Goal: Task Accomplishment & Management: Manage account settings

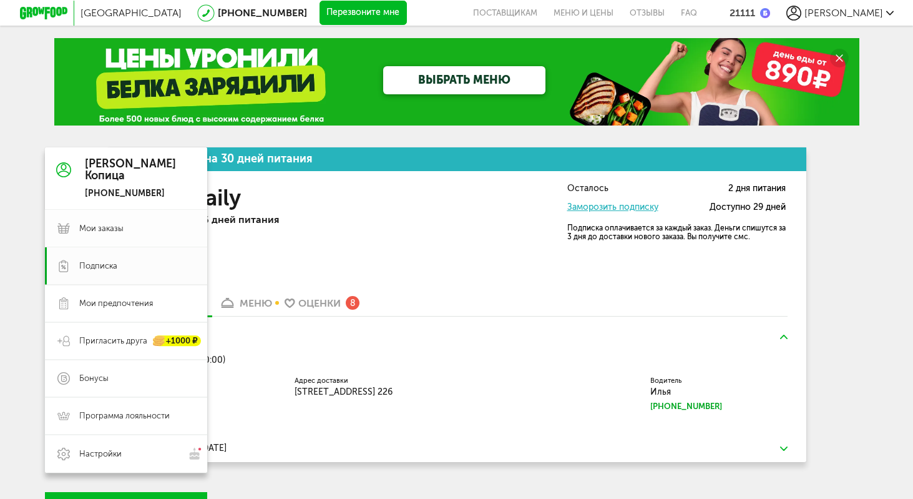
click at [97, 227] on span "Мои заказы" at bounding box center [101, 228] width 44 height 11
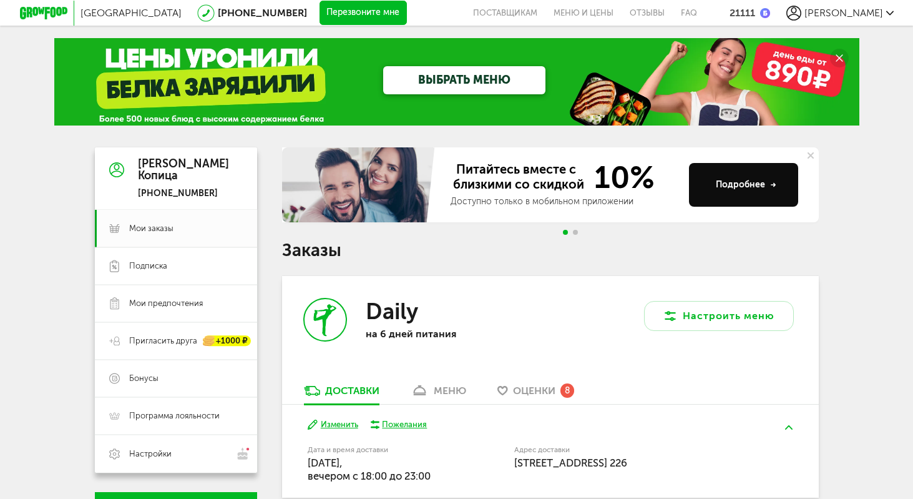
drag, startPoint x: 842, startPoint y: 317, endPoint x: 694, endPoint y: 352, distance: 152.6
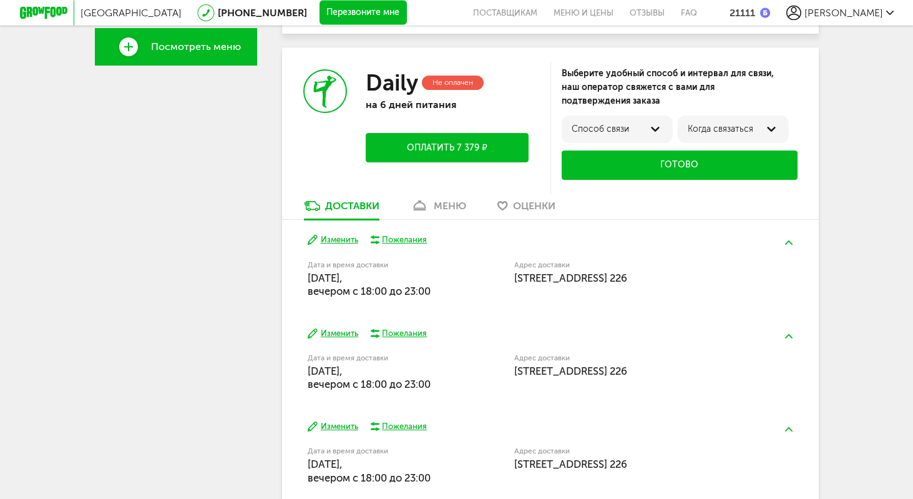
scroll to position [498, 0]
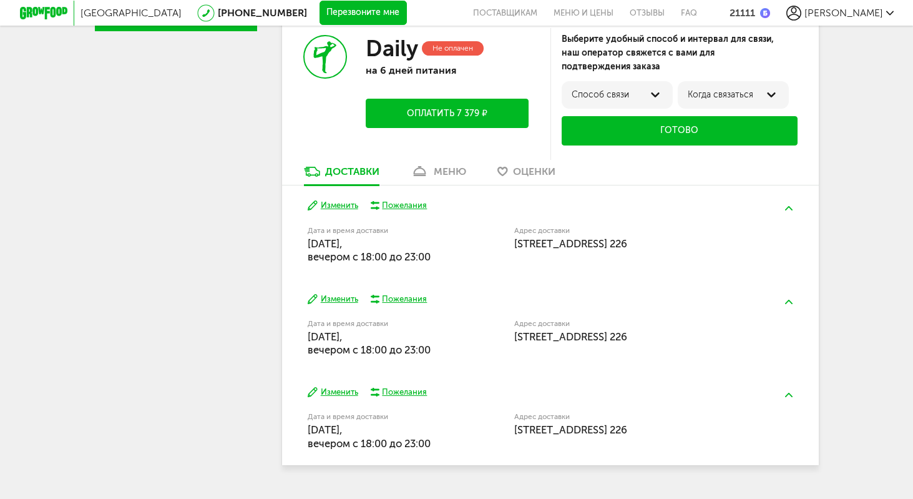
click at [447, 160] on div "Daily Не оплачен на 6 дней питания Оплатить 7 379 ₽" at bounding box center [416, 89] width 268 height 152
click at [438, 172] on div "меню" at bounding box center [450, 171] width 32 height 12
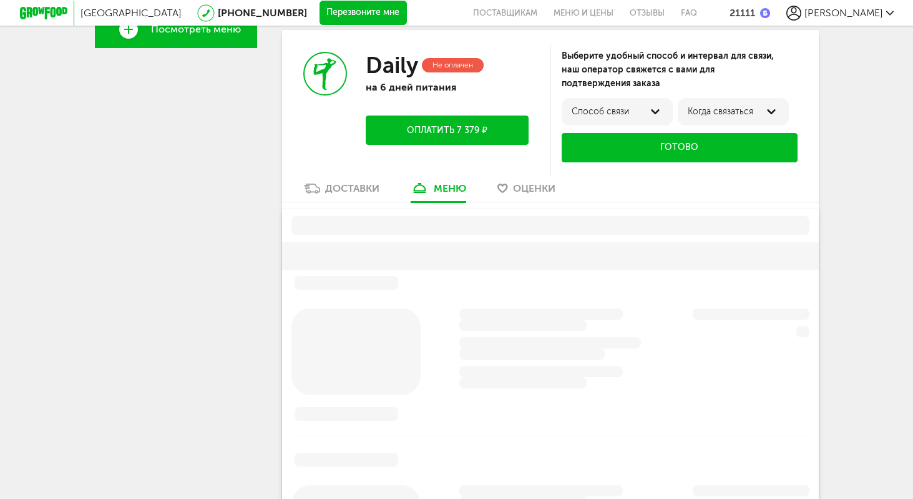
scroll to position [479, 0]
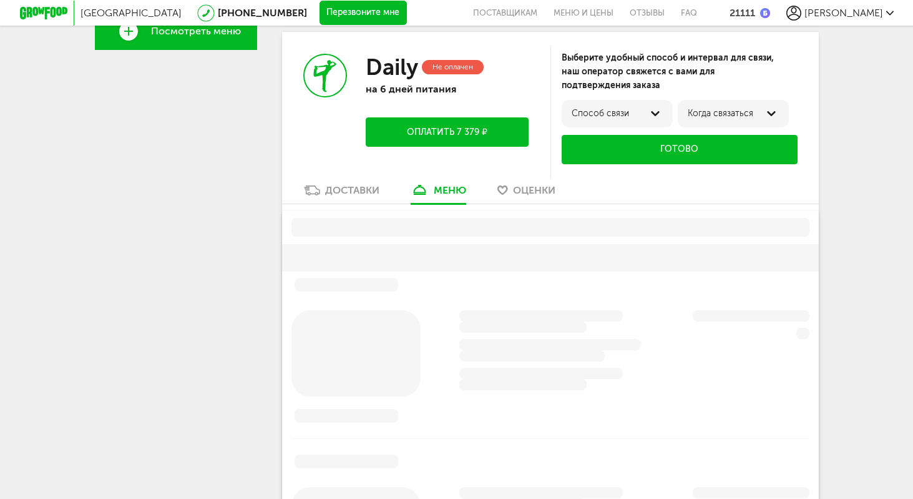
click at [334, 202] on link "Доставки" at bounding box center [342, 193] width 88 height 20
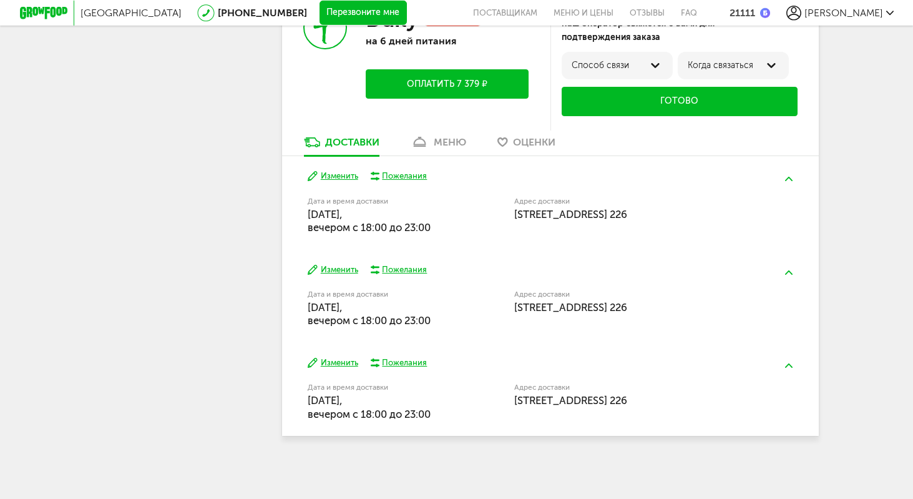
scroll to position [528, 0]
click at [332, 173] on button "Изменить" at bounding box center [333, 176] width 51 height 12
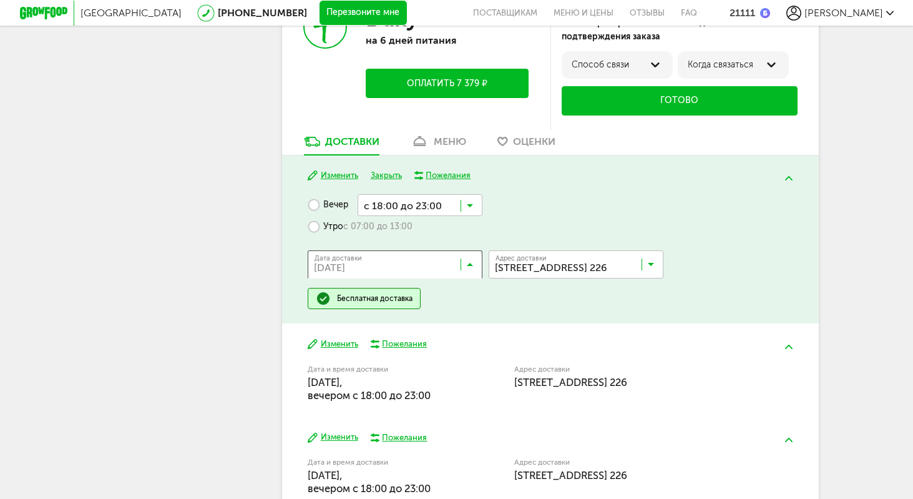
click at [388, 266] on input "Search for option" at bounding box center [398, 266] width 175 height 21
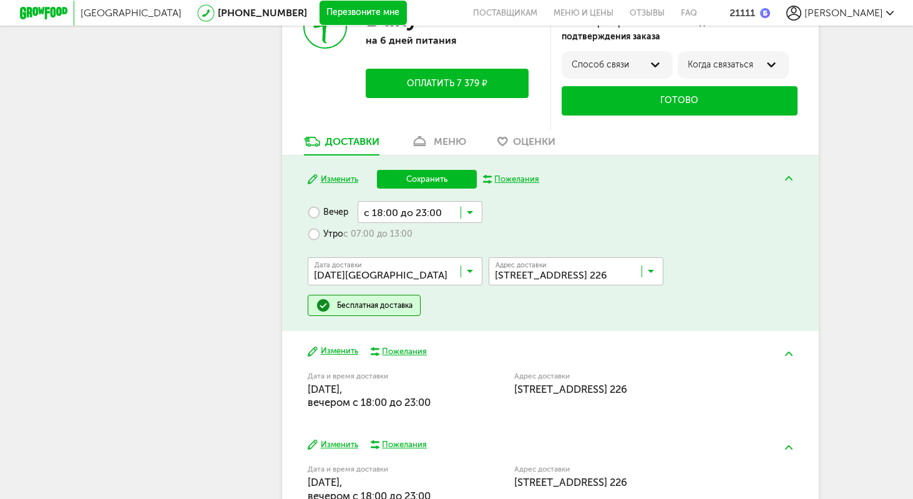
click at [381, 397] on span "[DATE][GEOGRAPHIC_DATA]" at bounding box center [394, 406] width 173 height 26
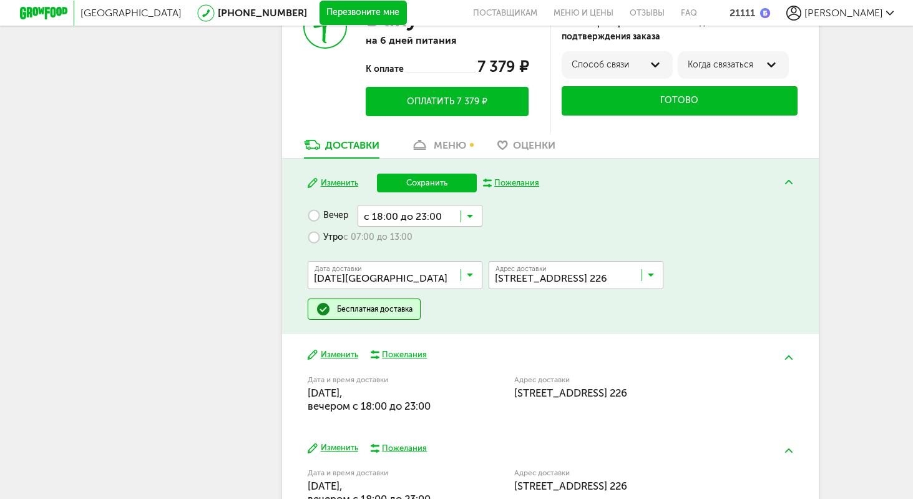
click at [423, 213] on input "Search for option" at bounding box center [420, 215] width 125 height 21
click at [427, 291] on span "с 18:00 до 20:00" at bounding box center [420, 289] width 124 height 26
click at [424, 187] on button "Сохранить" at bounding box center [427, 182] width 100 height 19
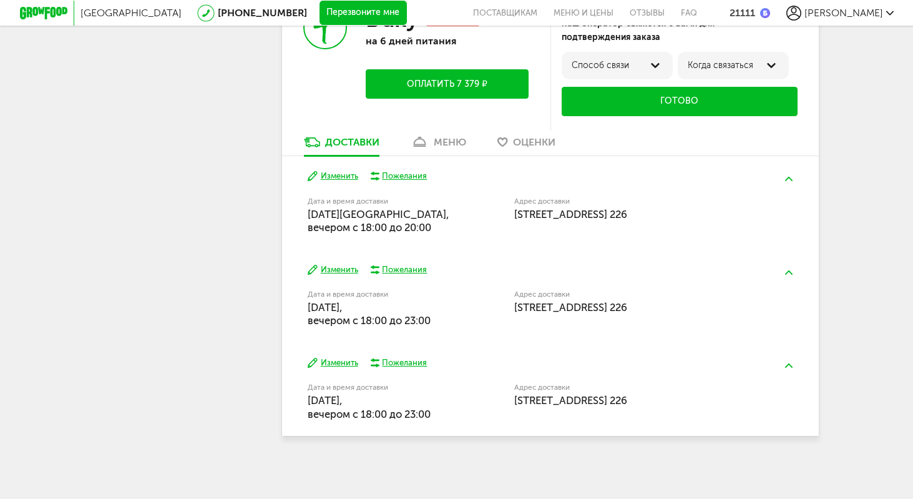
click at [318, 264] on button "Изменить" at bounding box center [333, 270] width 51 height 12
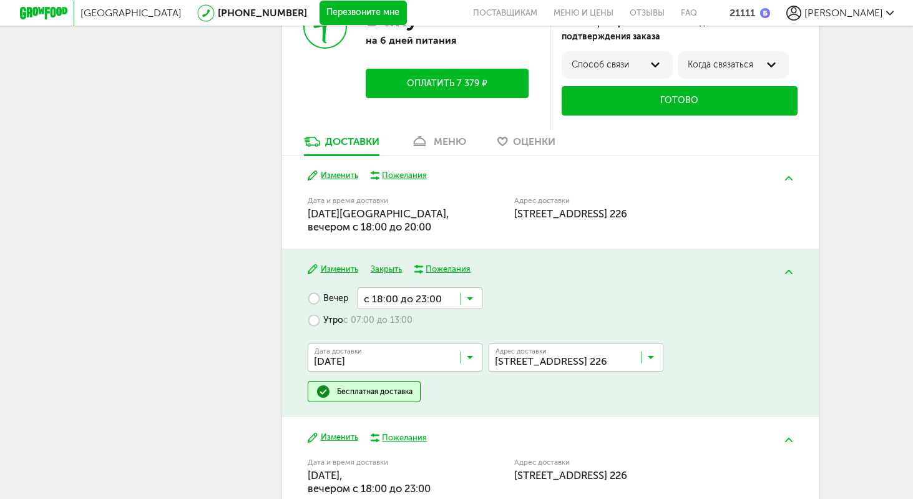
click at [426, 303] on input "Search for option" at bounding box center [420, 297] width 125 height 21
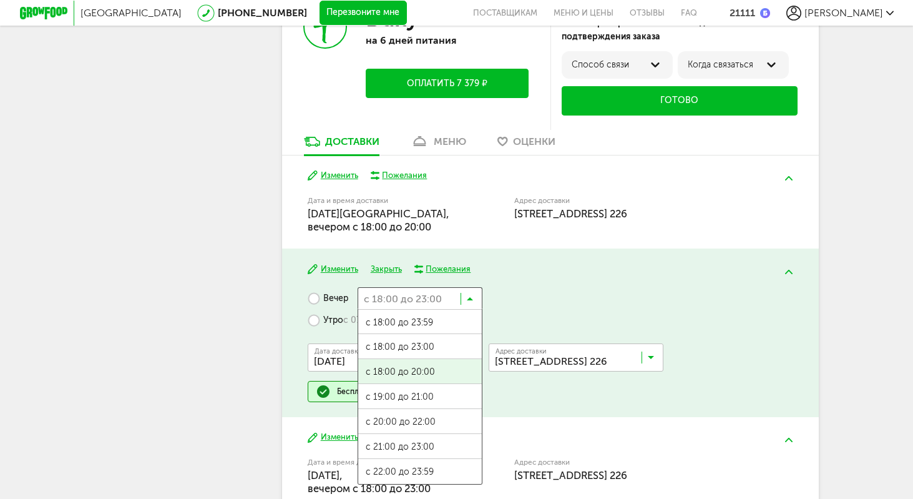
click at [432, 371] on span "с 18:00 до 20:00" at bounding box center [420, 372] width 124 height 26
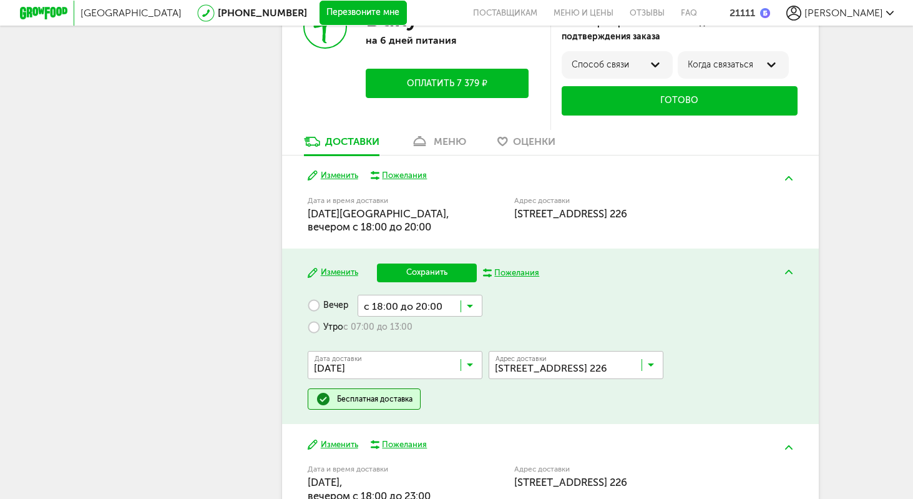
click at [426, 303] on input "Search for option" at bounding box center [420, 305] width 125 height 21
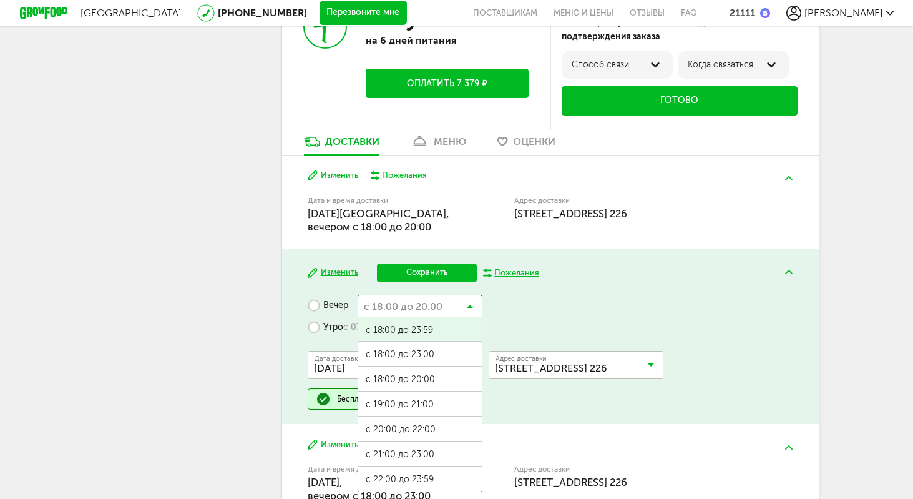
click at [429, 278] on button "Сохранить" at bounding box center [427, 272] width 100 height 19
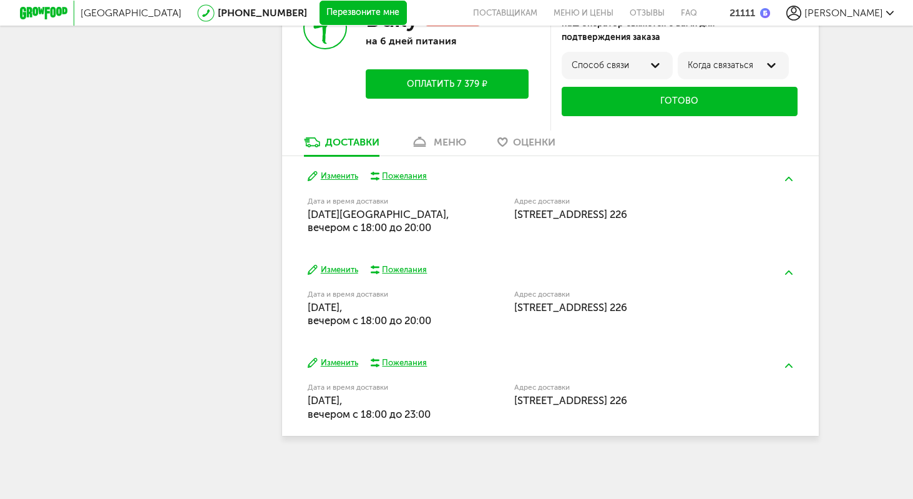
click at [347, 362] on button "Изменить" at bounding box center [333, 363] width 51 height 12
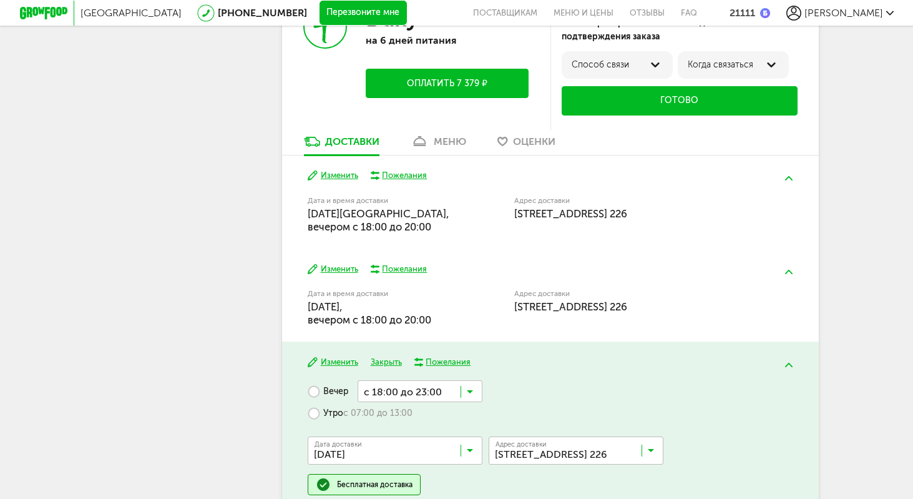
click at [341, 178] on button "Изменить" at bounding box center [333, 176] width 51 height 12
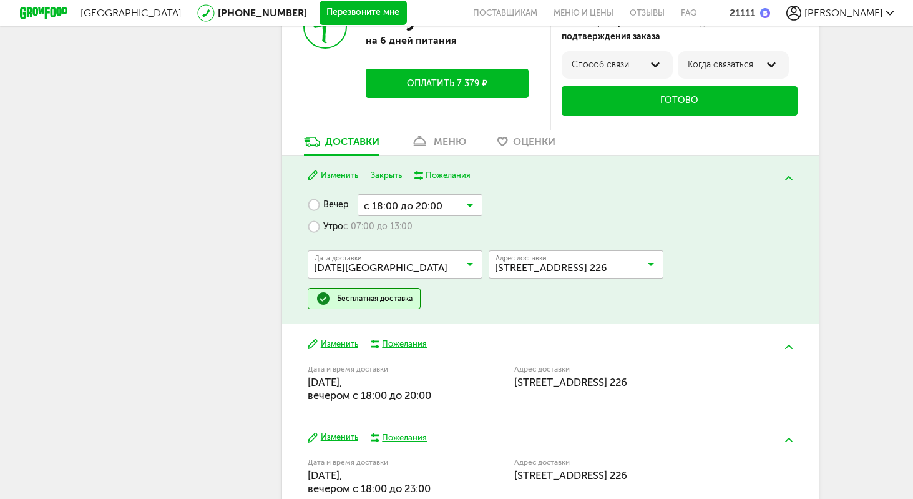
click at [384, 268] on input "Search for option" at bounding box center [398, 266] width 175 height 21
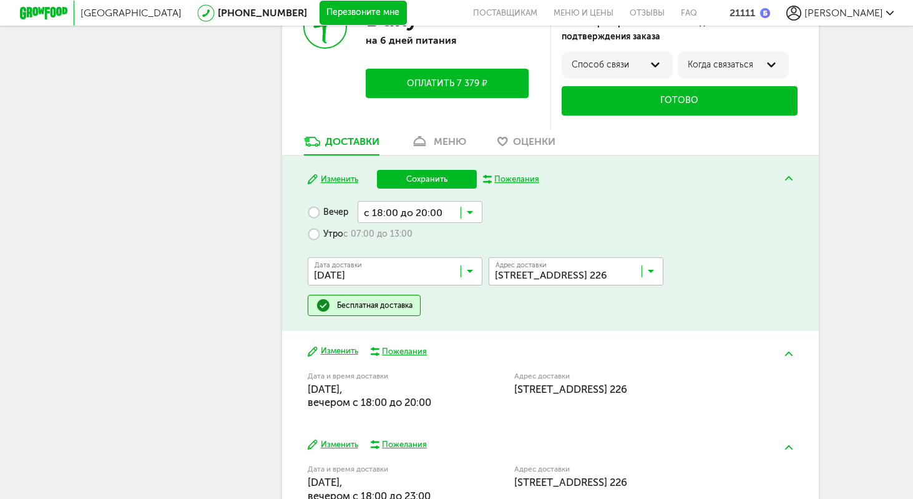
click at [368, 374] on span "[DATE]" at bounding box center [394, 379] width 173 height 26
click at [414, 178] on button "Сохранить" at bounding box center [427, 179] width 100 height 19
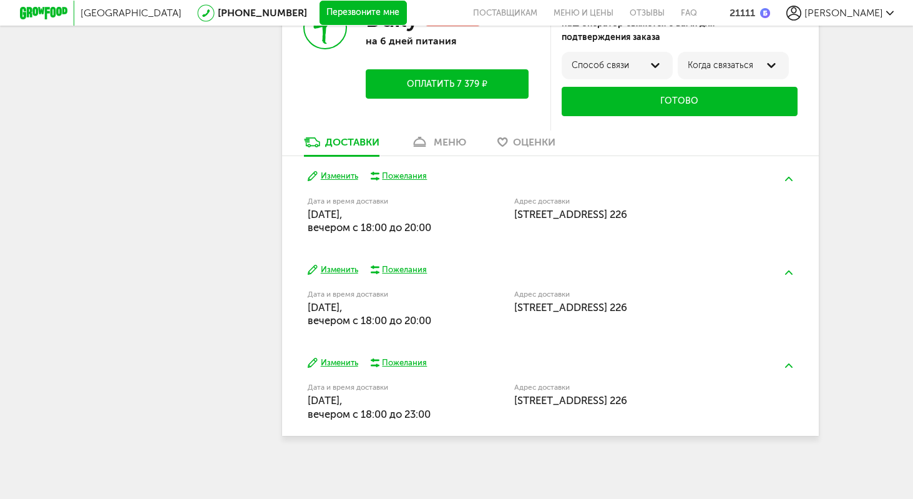
click at [333, 270] on button "Изменить" at bounding box center [333, 270] width 51 height 12
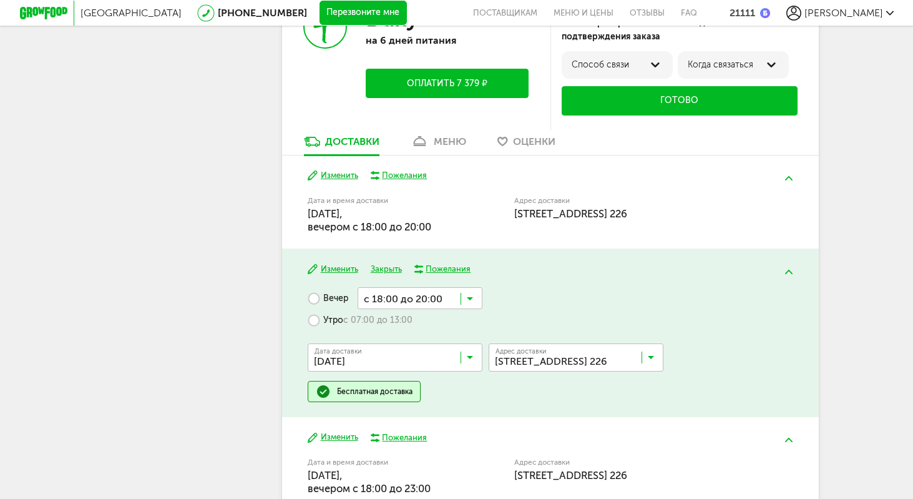
click at [389, 363] on input "Search for option" at bounding box center [398, 359] width 175 height 21
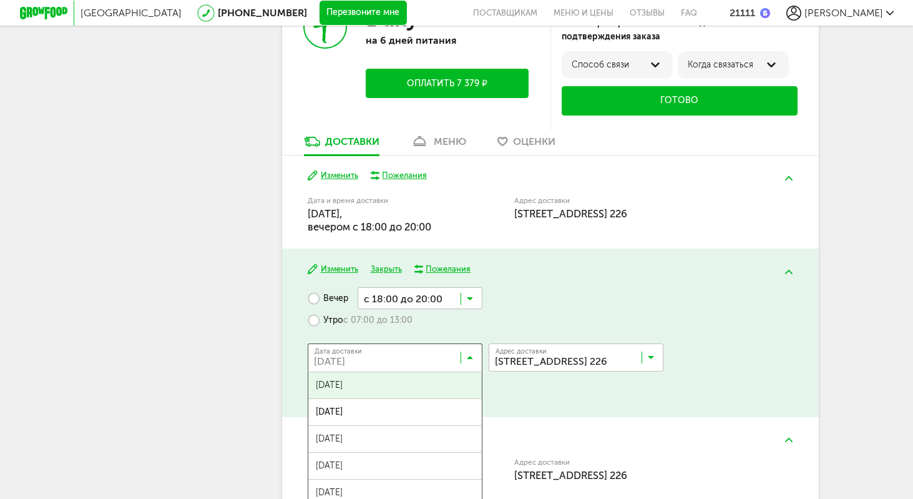
click at [376, 384] on span "[DATE]" at bounding box center [394, 385] width 173 height 26
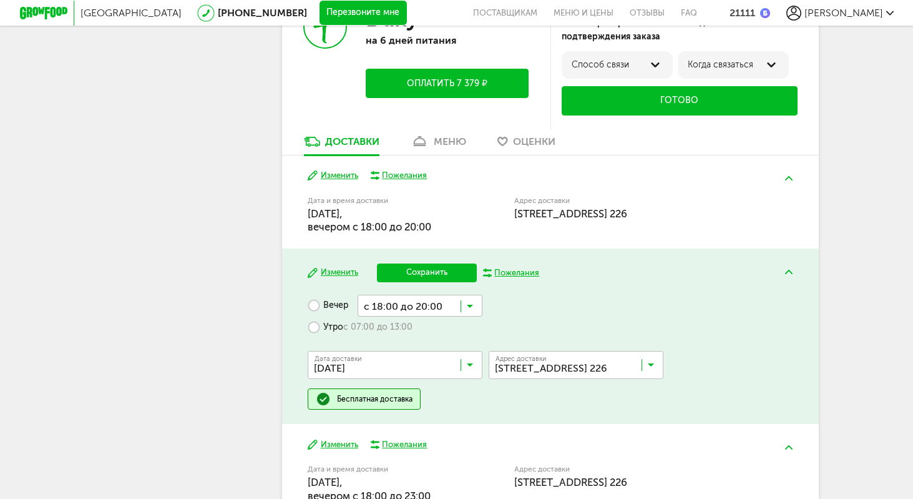
click at [424, 275] on button "Сохранить" at bounding box center [427, 272] width 100 height 19
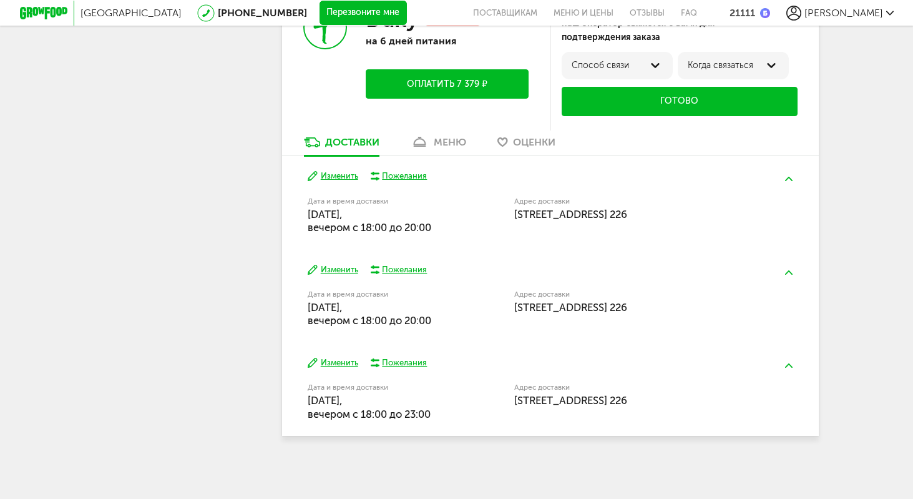
click at [338, 363] on button "Изменить" at bounding box center [333, 363] width 51 height 12
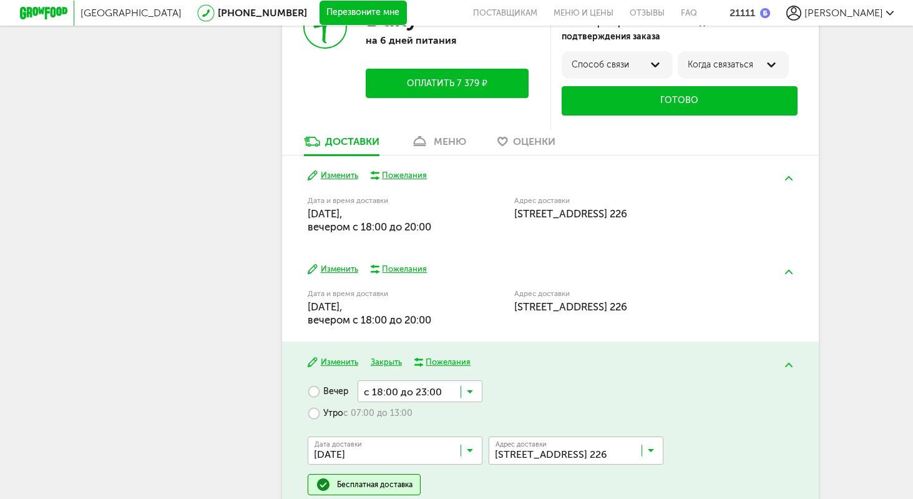
click at [363, 458] on input "Search for option" at bounding box center [398, 452] width 175 height 21
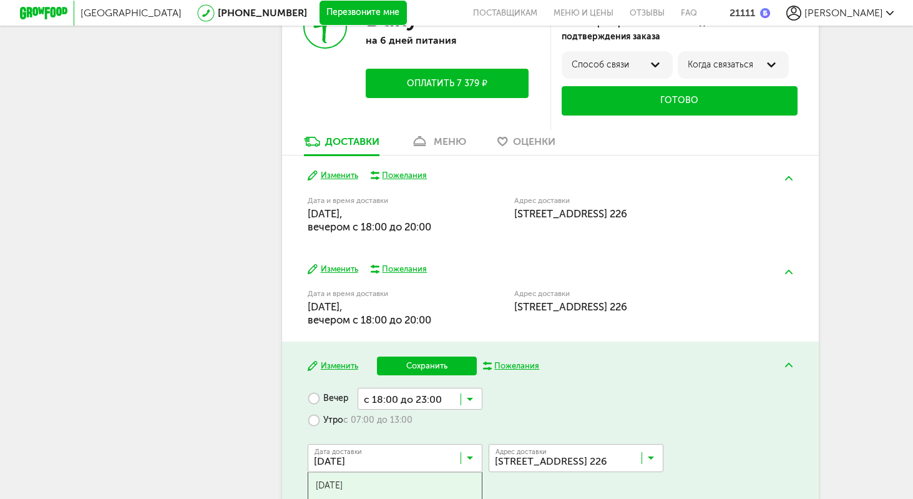
click at [358, 474] on span "[DATE]" at bounding box center [394, 485] width 173 height 26
click at [386, 399] on input "Search for option" at bounding box center [420, 398] width 125 height 21
click at [402, 468] on span "с 18:00 до 20:00" at bounding box center [420, 472] width 124 height 26
click at [413, 364] on button "Сохранить" at bounding box center [427, 365] width 100 height 19
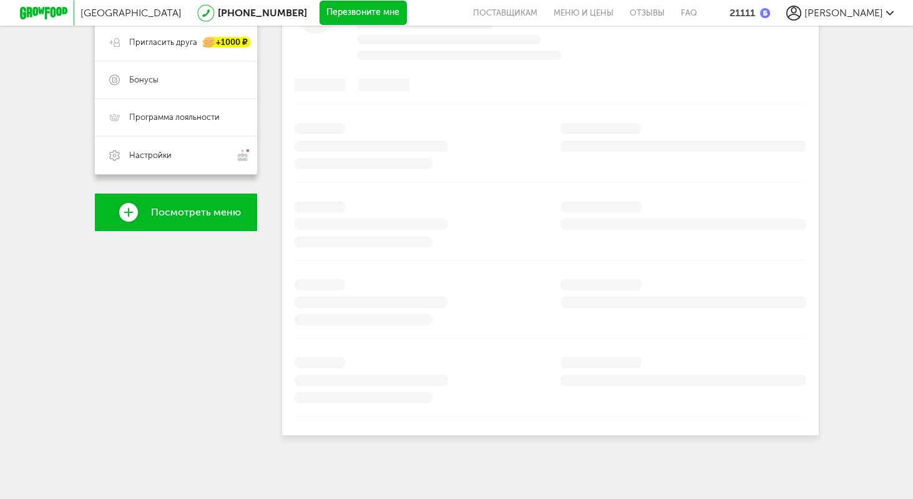
scroll to position [298, 0]
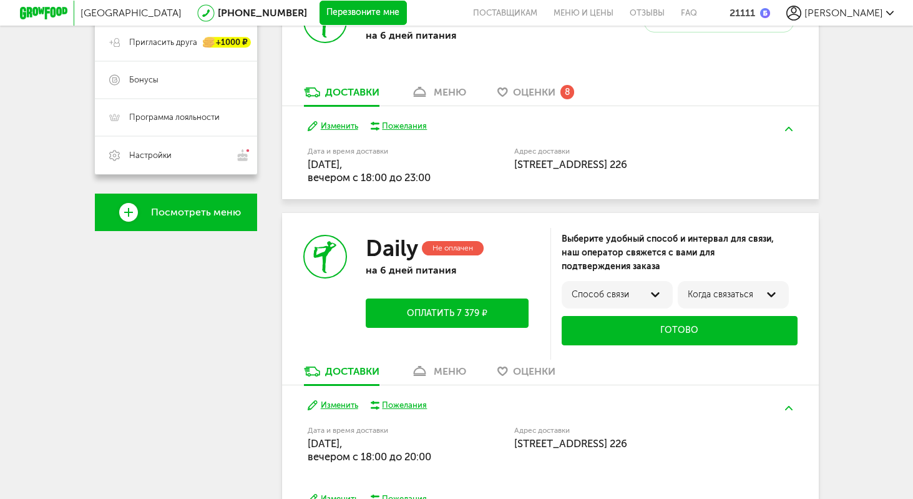
click at [121, 394] on div "[PERSON_NAME] [PHONE_NUMBER] Мои заказы Подписка Мои предпочтения Пригласить др…" at bounding box center [176, 263] width 162 height 829
click at [453, 371] on div "меню" at bounding box center [450, 371] width 32 height 12
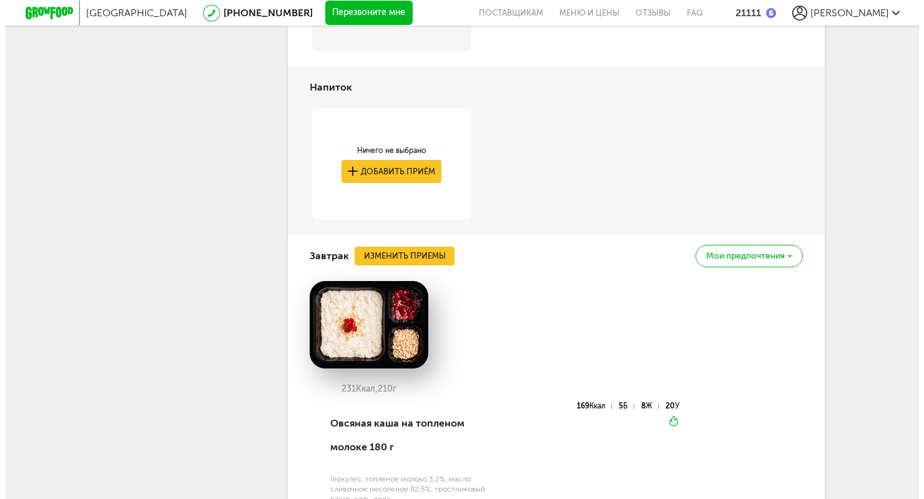
scroll to position [871, 0]
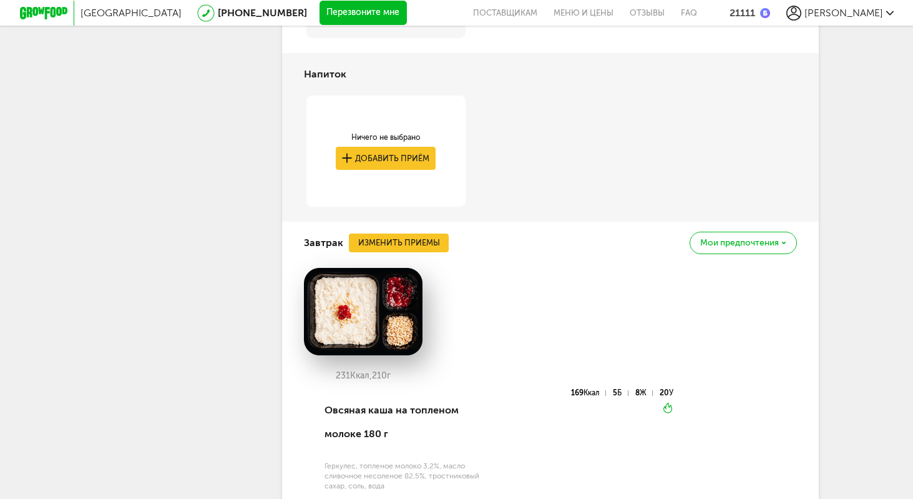
click at [387, 232] on div "Завтрак Изменить приемы Мои предпочтения" at bounding box center [550, 243] width 493 height 42
click at [388, 246] on button "Изменить приемы" at bounding box center [399, 242] width 100 height 19
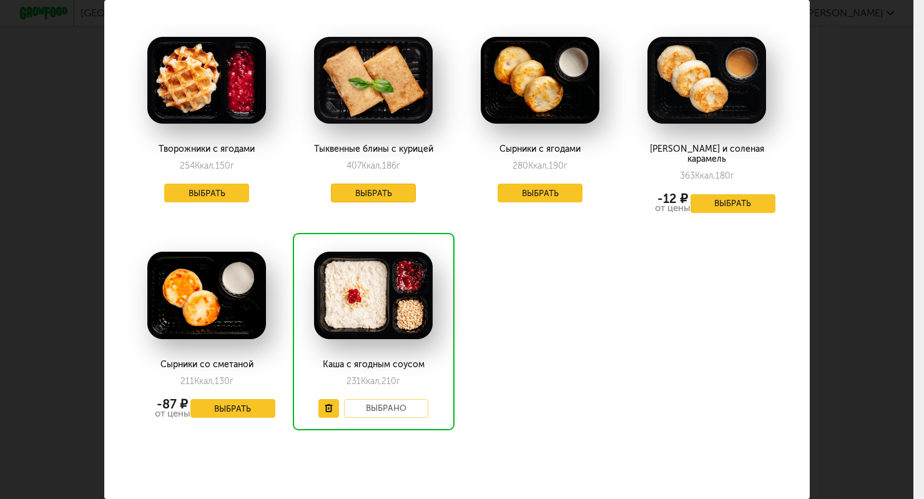
click at [393, 193] on button "Выбрать" at bounding box center [373, 192] width 85 height 19
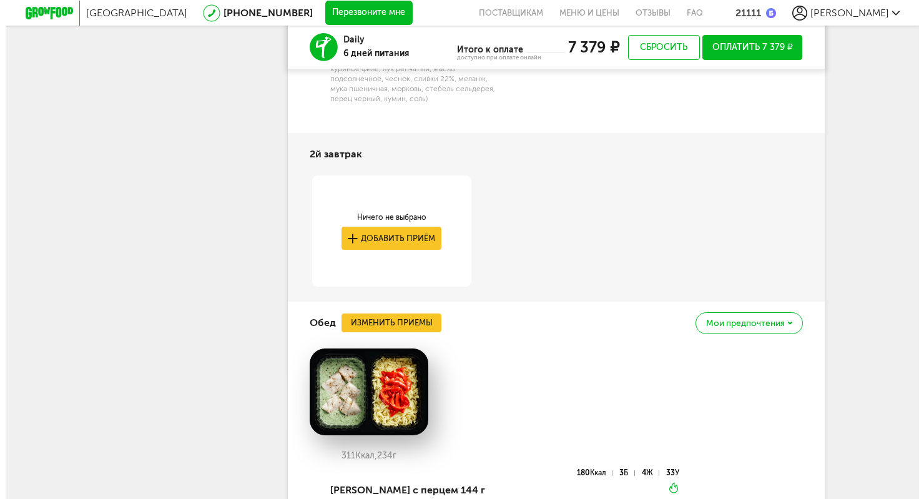
scroll to position [1511, 0]
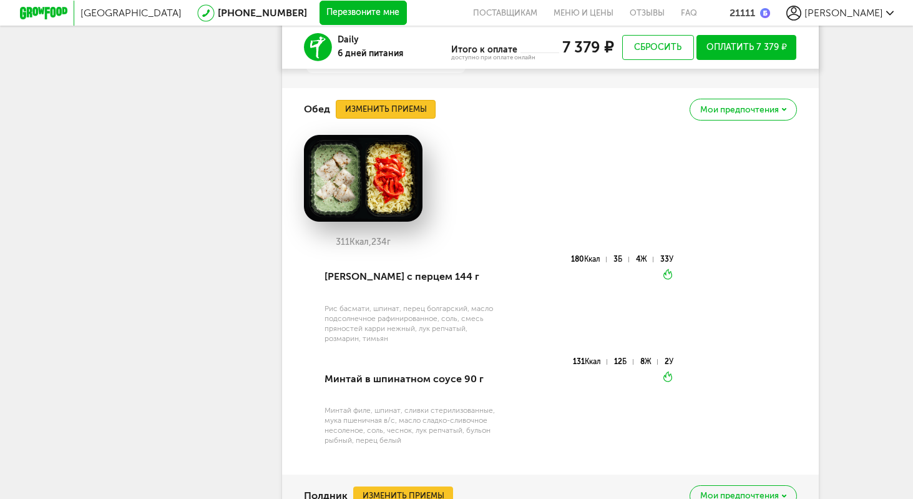
click at [387, 117] on button "Изменить приемы" at bounding box center [386, 109] width 100 height 19
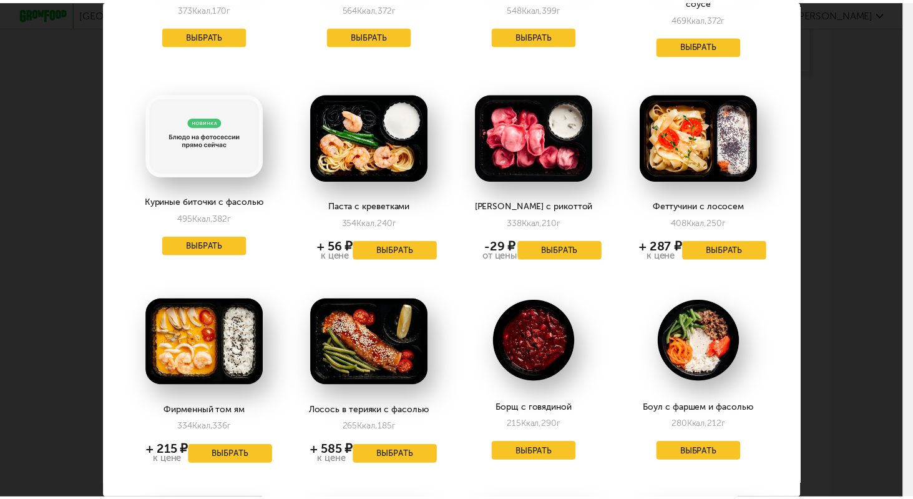
scroll to position [674, 0]
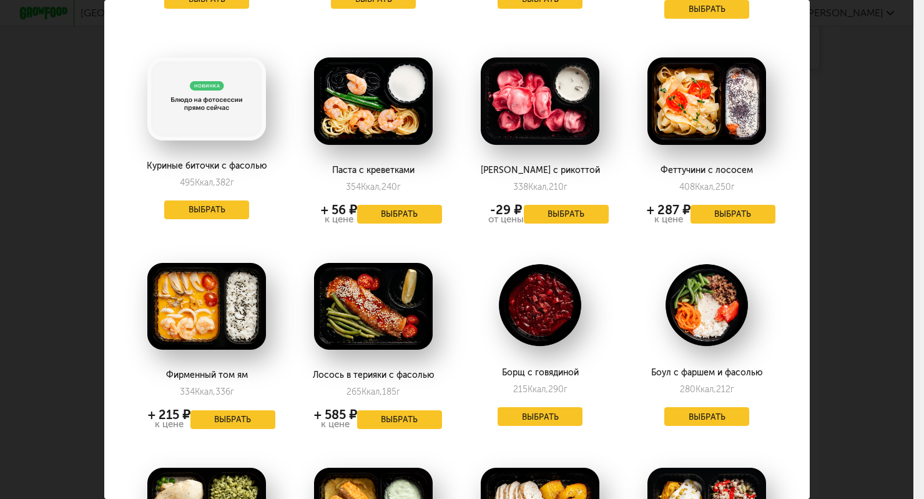
click at [865, 278] on div "Выберите обеды на [DATE] 29.08 Феттучини с говядиной 230 Ккал, 170 г Выбрать Ку…" at bounding box center [456, 249] width 913 height 499
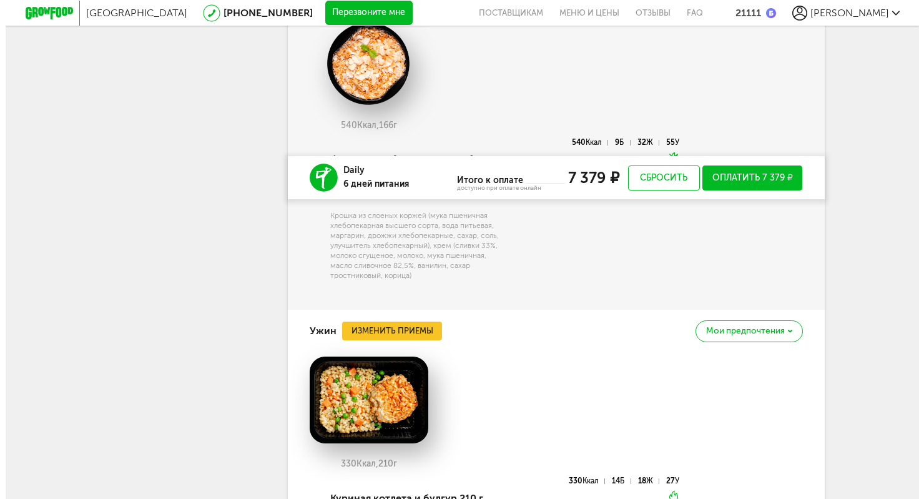
scroll to position [2151, 0]
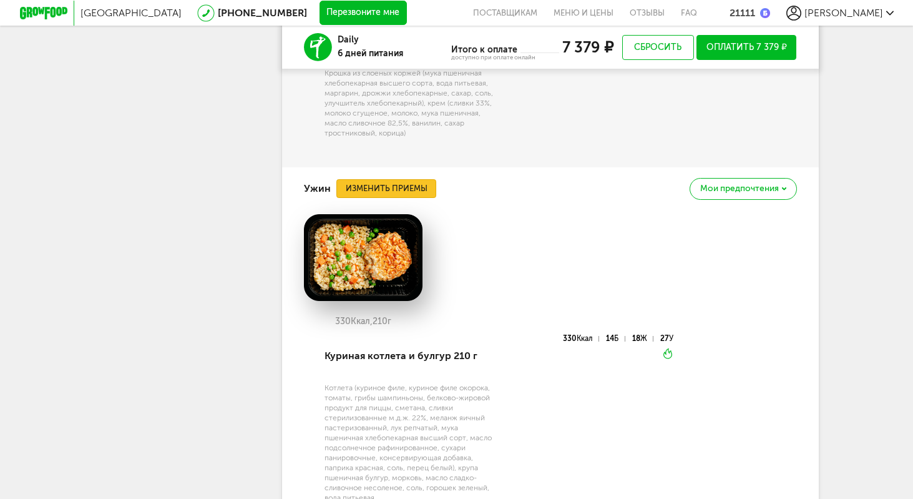
click at [412, 192] on button "Изменить приемы" at bounding box center [386, 188] width 100 height 19
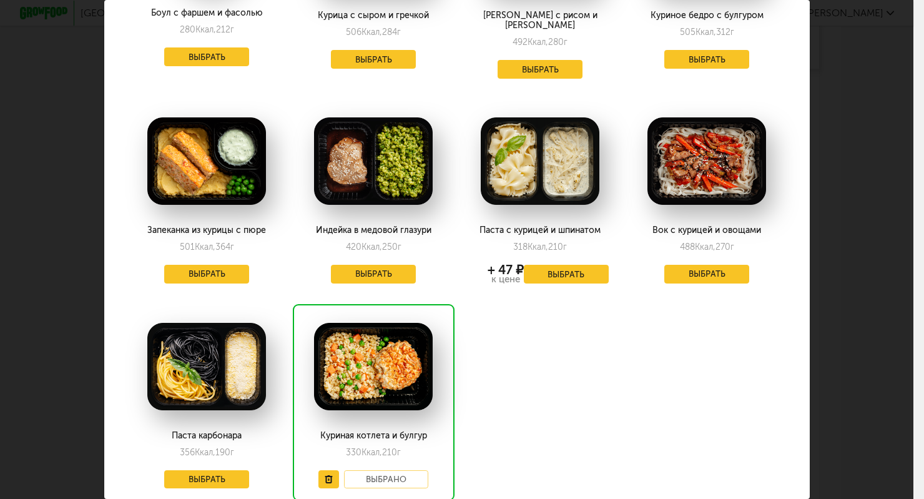
scroll to position [1075, 0]
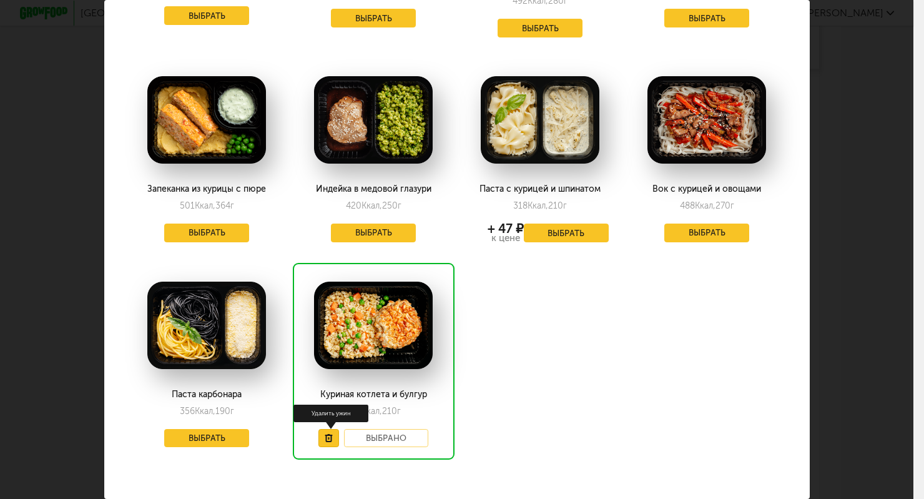
click at [329, 429] on button at bounding box center [328, 438] width 21 height 19
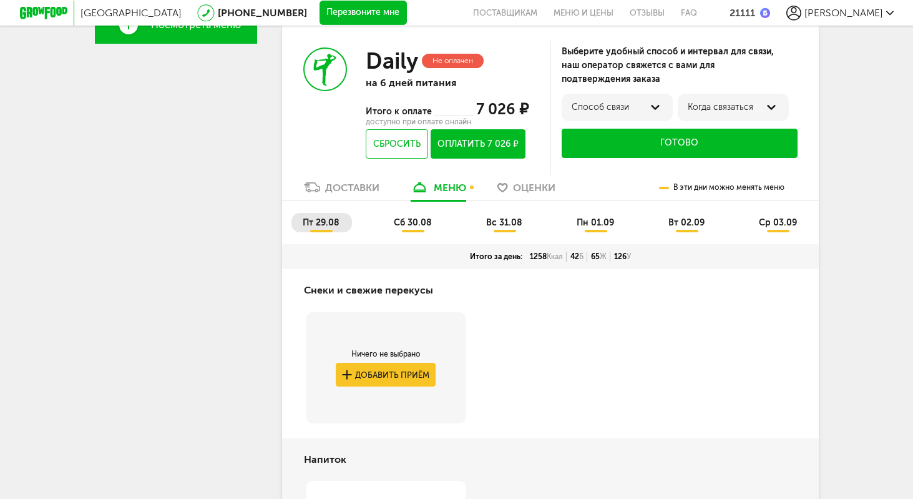
scroll to position [429, 0]
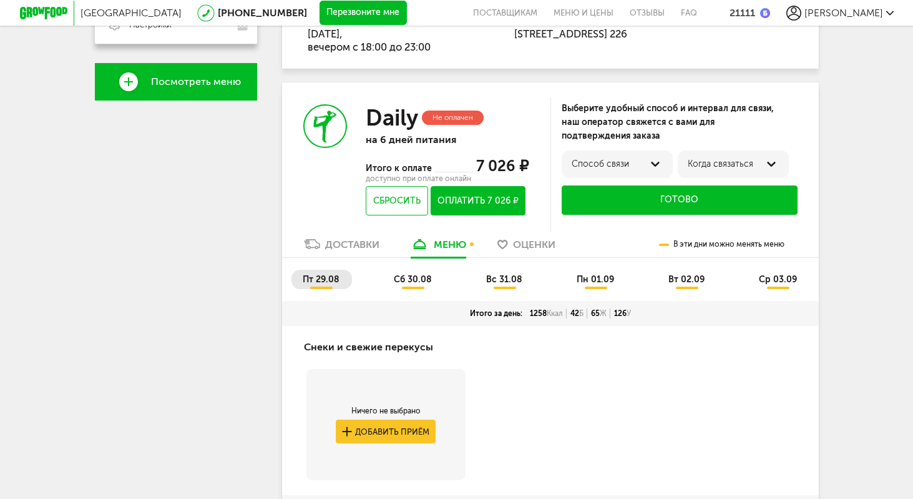
click at [416, 285] on span "сб 30.08" at bounding box center [413, 279] width 38 height 11
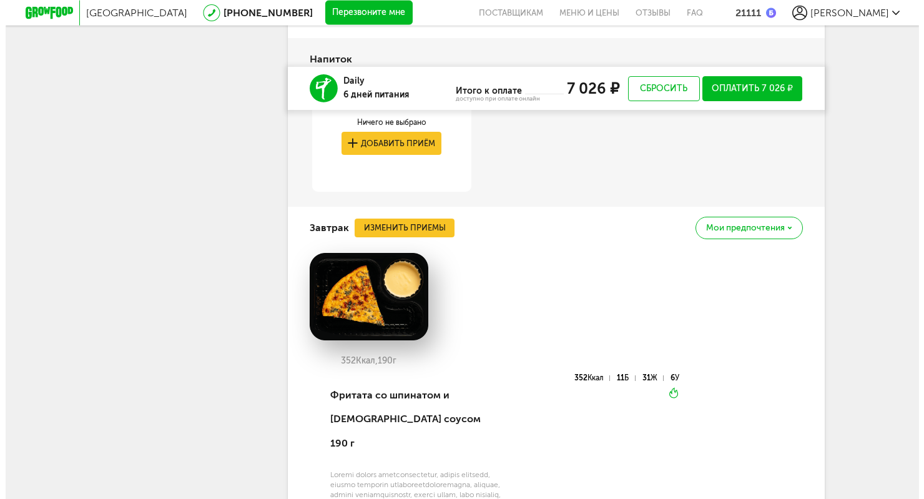
scroll to position [927, 0]
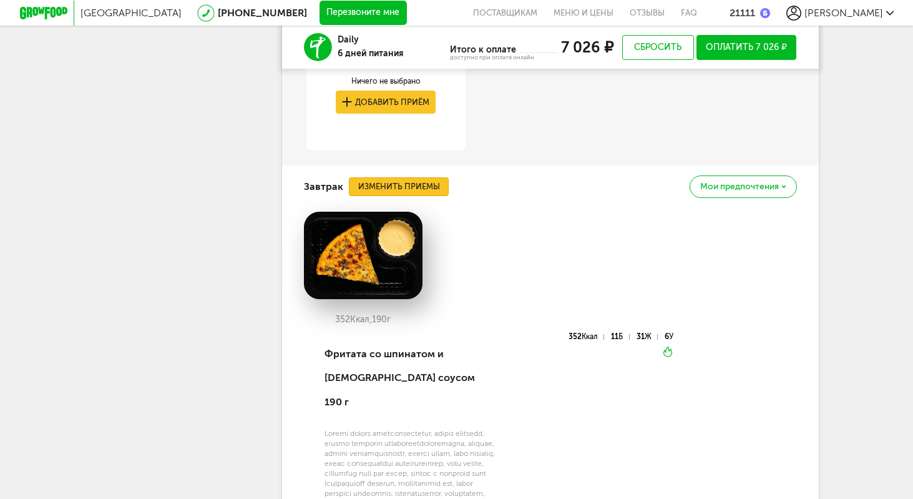
click at [409, 186] on button "Изменить приемы" at bounding box center [399, 186] width 100 height 19
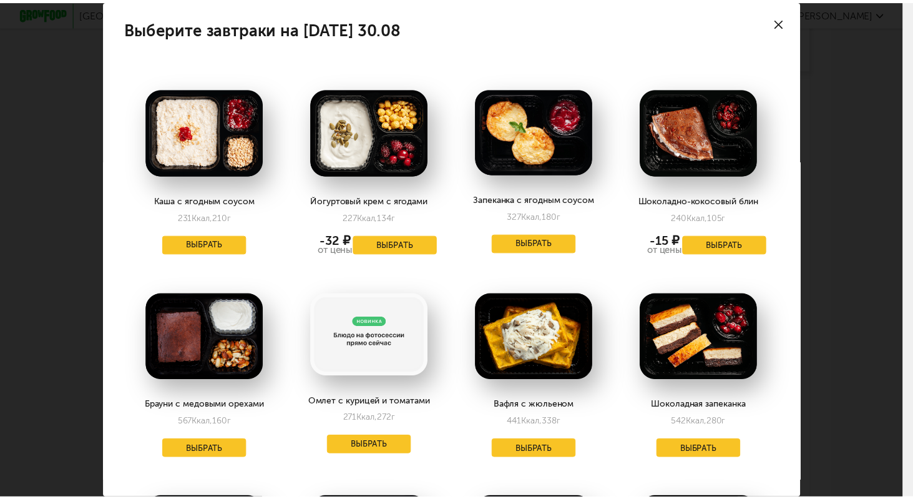
scroll to position [225, 0]
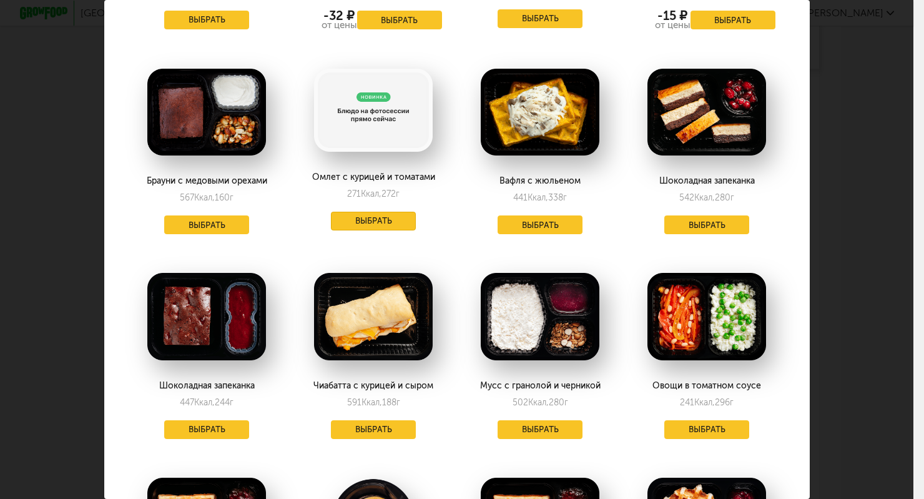
click at [379, 213] on button "Выбрать" at bounding box center [373, 221] width 85 height 19
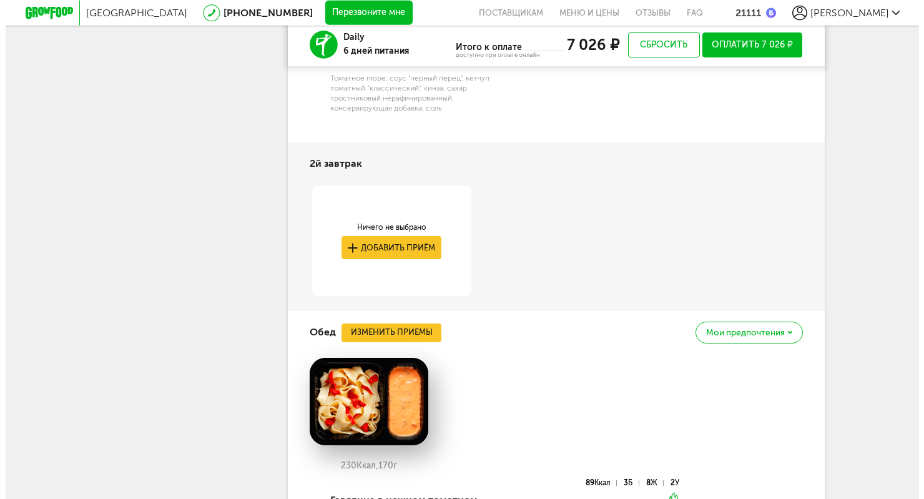
scroll to position [1531, 0]
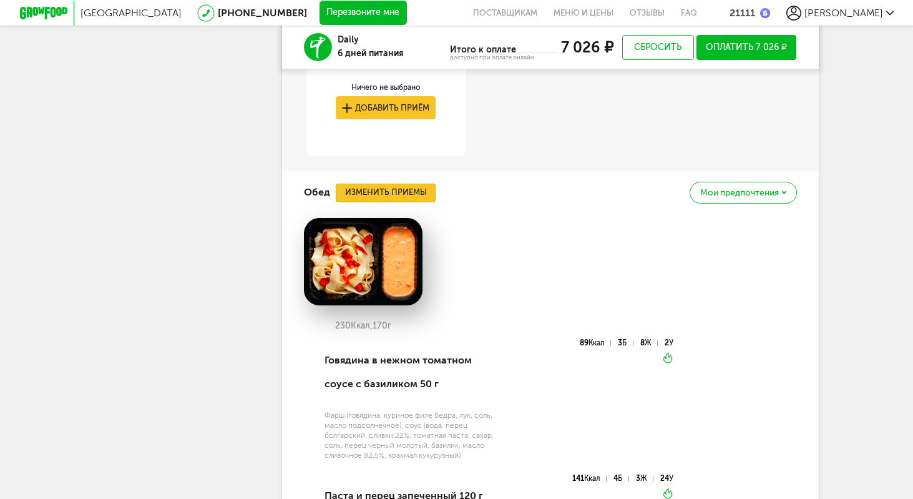
click at [358, 191] on button "Изменить приемы" at bounding box center [386, 192] width 100 height 19
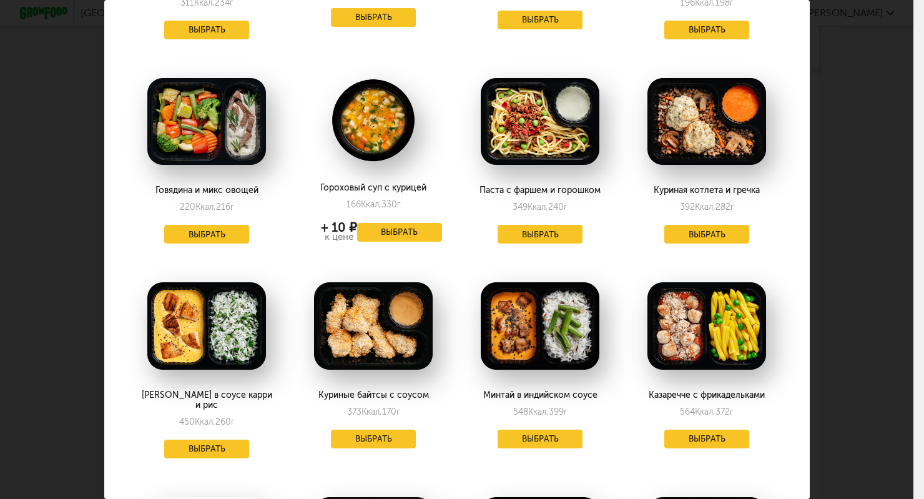
scroll to position [449, 0]
